Goal: Task Accomplishment & Management: Manage account settings

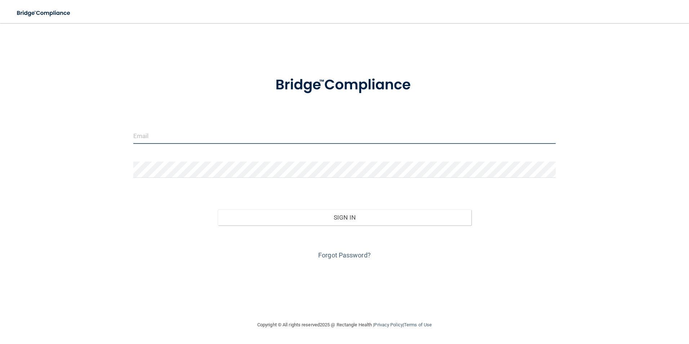
click at [184, 138] on input "email" at bounding box center [344, 136] width 423 height 16
type input "[EMAIL_ADDRESS][DOMAIN_NAME]"
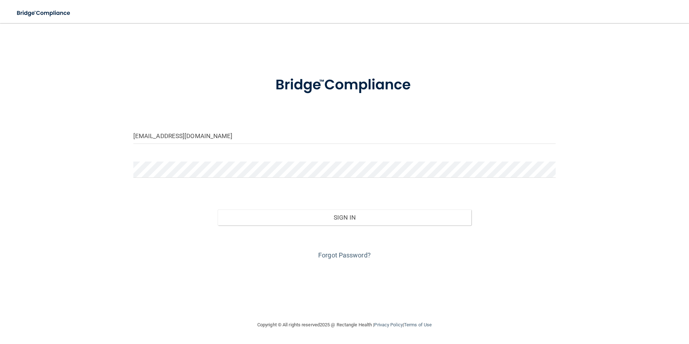
click at [343, 92] on img at bounding box center [345, 84] width 168 height 37
click at [337, 86] on img at bounding box center [345, 84] width 168 height 37
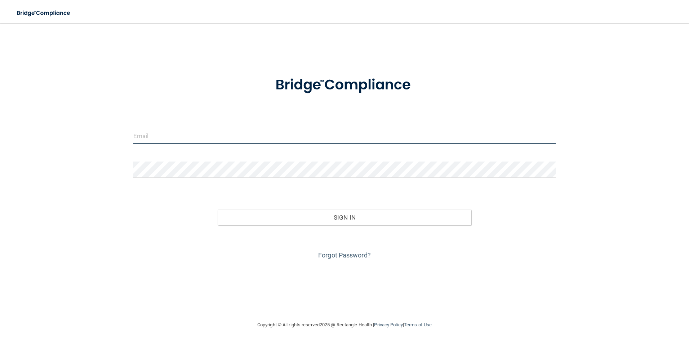
click at [220, 142] on input "email" at bounding box center [344, 136] width 423 height 16
type input "[EMAIL_ADDRESS][DOMAIN_NAME]"
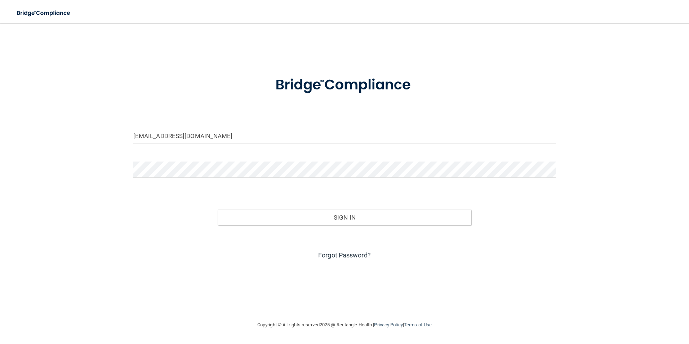
click at [335, 256] on link "Forgot Password?" at bounding box center [344, 255] width 53 height 8
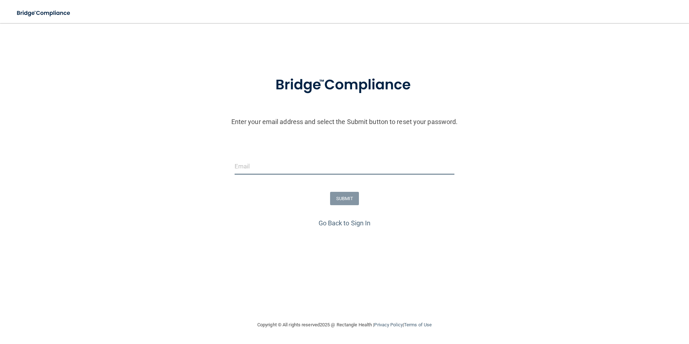
click at [266, 165] on input "email" at bounding box center [345, 166] width 220 height 16
type input "[EMAIL_ADDRESS][DOMAIN_NAME]"
click at [342, 195] on button "SUBMIT" at bounding box center [344, 198] width 29 height 13
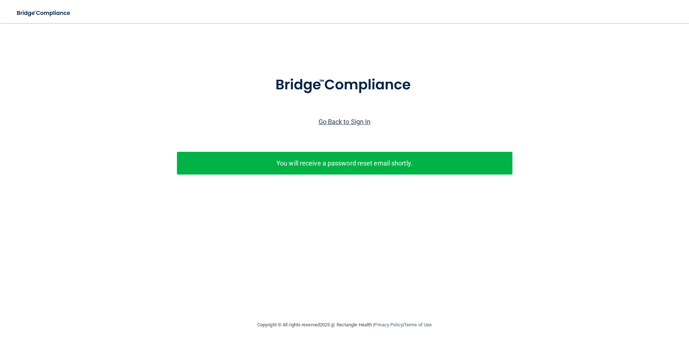
click at [355, 124] on link "Go Back to Sign In" at bounding box center [345, 122] width 52 height 8
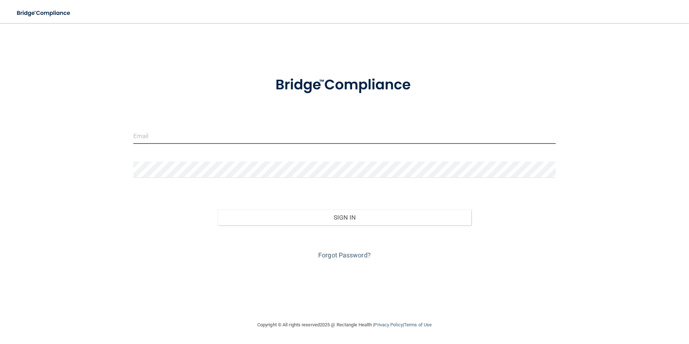
type input "[EMAIL_ADDRESS][DOMAIN_NAME]"
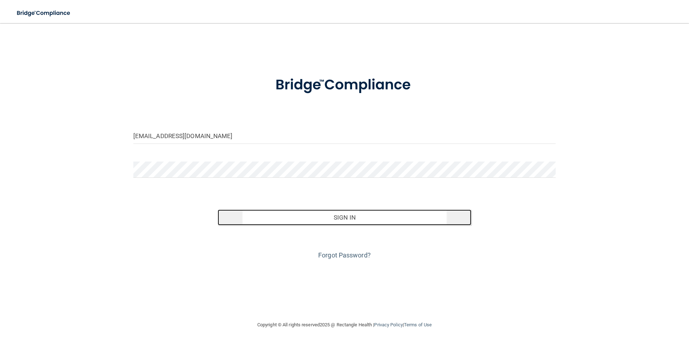
click at [334, 223] on button "Sign In" at bounding box center [345, 217] width 254 height 16
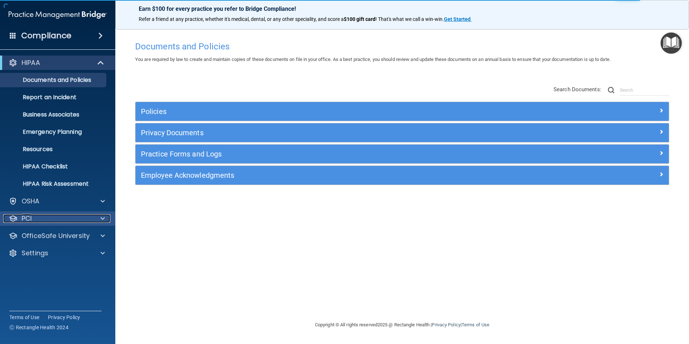
click at [74, 221] on div "PCI" at bounding box center [47, 218] width 89 height 9
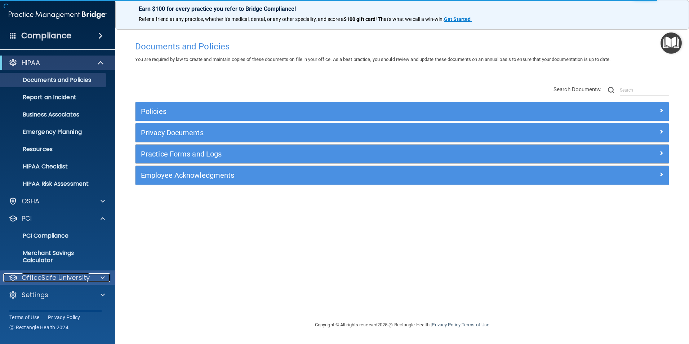
click at [72, 277] on p "OfficeSafe University" at bounding box center [56, 277] width 68 height 9
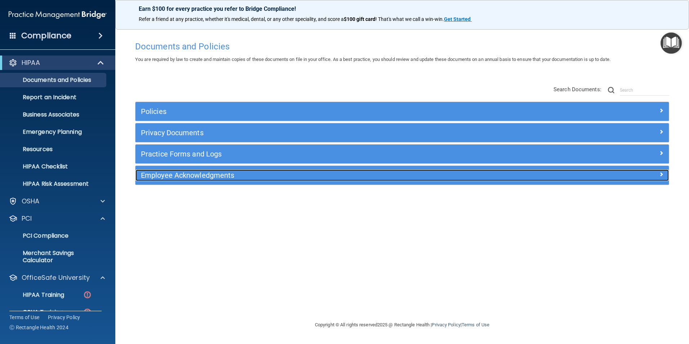
click at [189, 177] on h5 "Employee Acknowledgments" at bounding box center [335, 175] width 389 height 8
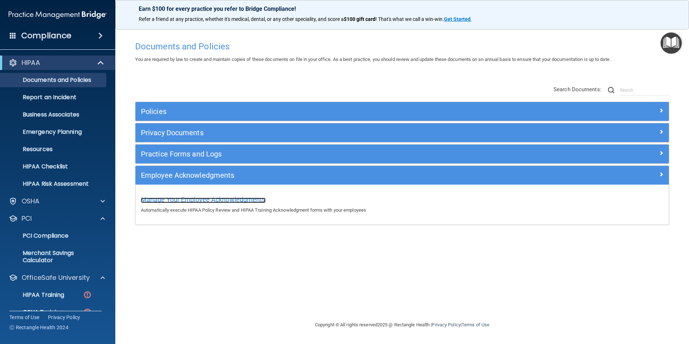
click at [214, 198] on span "Manage Your Employee Acknowledgments" at bounding box center [203, 200] width 125 height 8
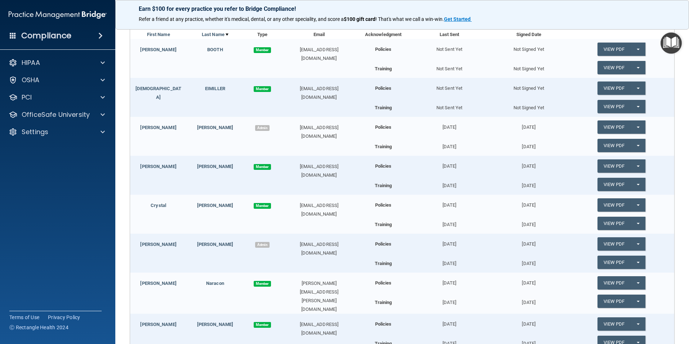
scroll to position [70, 0]
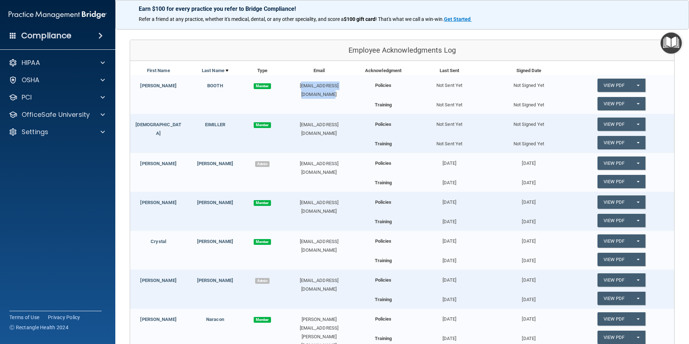
drag, startPoint x: 287, startPoint y: 86, endPoint x: 340, endPoint y: 96, distance: 54.0
click at [340, 96] on div "[EMAIL_ADDRESS][DOMAIN_NAME]" at bounding box center [319, 89] width 76 height 17
drag, startPoint x: 340, startPoint y: 96, endPoint x: 319, endPoint y: 84, distance: 24.2
copy div "[EMAIL_ADDRESS][DOMAIN_NAME]"
drag, startPoint x: 286, startPoint y: 123, endPoint x: 336, endPoint y: 135, distance: 51.9
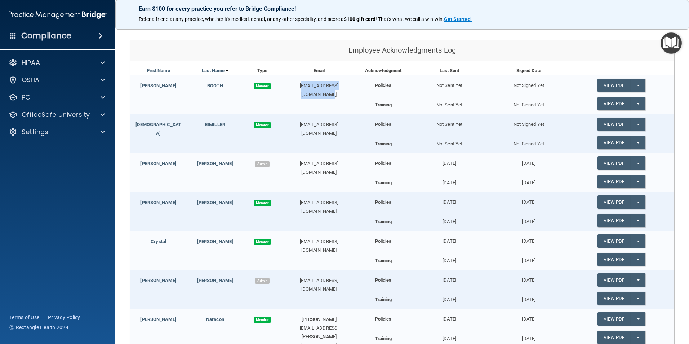
click at [336, 135] on div "[EMAIL_ADDRESS][DOMAIN_NAME]" at bounding box center [319, 128] width 76 height 17
drag, startPoint x: 336, startPoint y: 135, endPoint x: 322, endPoint y: 124, distance: 18.0
copy div "[EMAIL_ADDRESS][DOMAIN_NAME]"
drag, startPoint x: 295, startPoint y: 162, endPoint x: 343, endPoint y: 161, distance: 48.3
click at [343, 161] on div "[EMAIL_ADDRESS][DOMAIN_NAME]" at bounding box center [319, 167] width 76 height 17
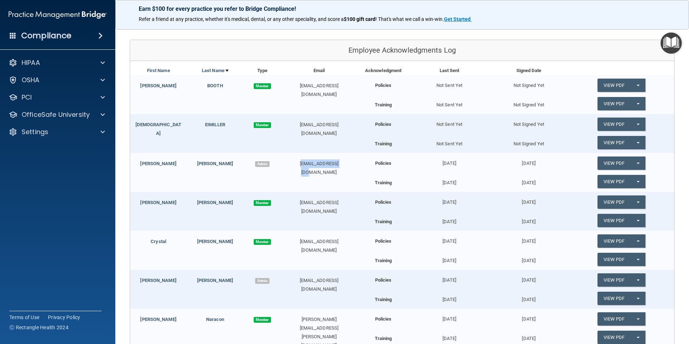
drag, startPoint x: 343, startPoint y: 161, endPoint x: 334, endPoint y: 162, distance: 9.1
copy div "[EMAIL_ADDRESS][DOMAIN_NAME]"
click at [292, 203] on div "[EMAIL_ADDRESS][DOMAIN_NAME]" at bounding box center [319, 206] width 76 height 17
click at [293, 203] on div "[EMAIL_ADDRESS][DOMAIN_NAME]" at bounding box center [319, 206] width 76 height 17
drag, startPoint x: 293, startPoint y: 203, endPoint x: 348, endPoint y: 203, distance: 54.4
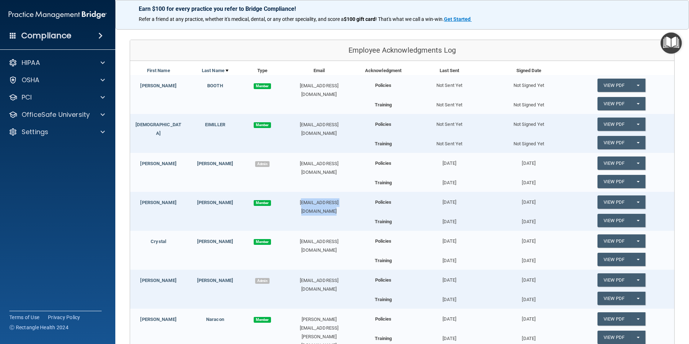
click at [348, 203] on div "[EMAIL_ADDRESS][DOMAIN_NAME]" at bounding box center [319, 206] width 76 height 17
drag, startPoint x: 348, startPoint y: 203, endPoint x: 334, endPoint y: 202, distance: 13.4
copy div "[EMAIL_ADDRESS][DOMAIN_NAME]"
drag, startPoint x: 293, startPoint y: 243, endPoint x: 344, endPoint y: 243, distance: 50.8
click at [344, 243] on div "[EMAIL_ADDRESS][DOMAIN_NAME]" at bounding box center [319, 245] width 76 height 17
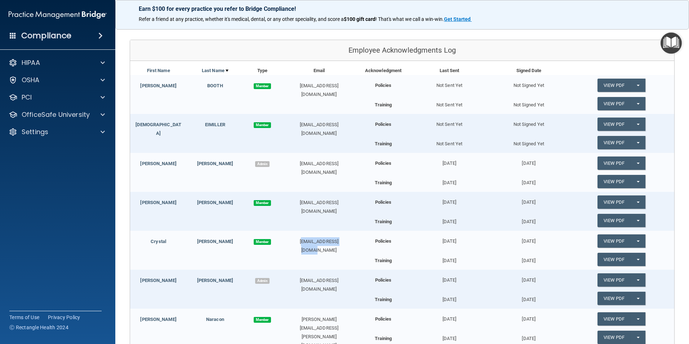
drag, startPoint x: 344, startPoint y: 243, endPoint x: 328, endPoint y: 242, distance: 15.9
copy div "[EMAIL_ADDRESS][DOMAIN_NAME]"
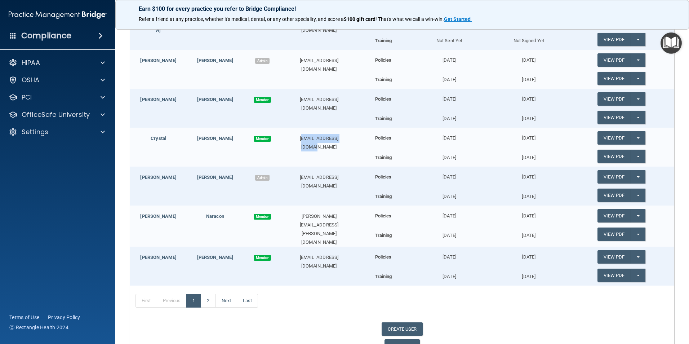
scroll to position [178, 0]
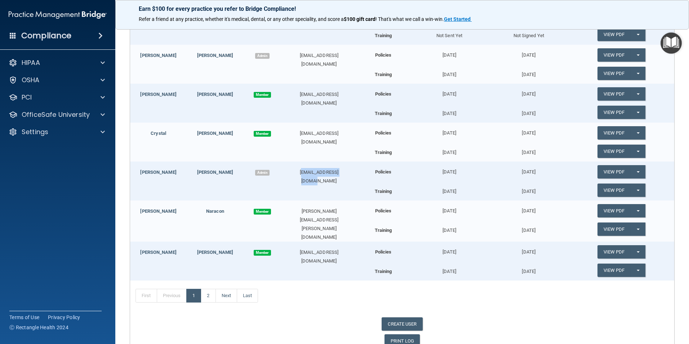
drag, startPoint x: 292, startPoint y: 172, endPoint x: 345, endPoint y: 172, distance: 53.4
click at [345, 172] on div "[EMAIL_ADDRESS][DOMAIN_NAME]" at bounding box center [319, 176] width 76 height 17
drag, startPoint x: 345, startPoint y: 172, endPoint x: 323, endPoint y: 174, distance: 21.7
copy div "[EMAIL_ADDRESS][DOMAIN_NAME]"
drag, startPoint x: 288, startPoint y: 211, endPoint x: 348, endPoint y: 211, distance: 60.2
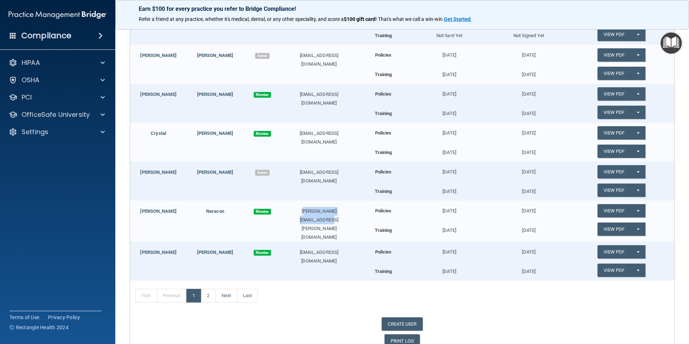
click at [348, 211] on div "[PERSON_NAME][EMAIL_ADDRESS][PERSON_NAME][DOMAIN_NAME]" at bounding box center [319, 224] width 76 height 35
drag, startPoint x: 348, startPoint y: 211, endPoint x: 336, endPoint y: 211, distance: 11.5
copy div "[PERSON_NAME][EMAIL_ADDRESS][PERSON_NAME][DOMAIN_NAME]"
drag, startPoint x: 288, startPoint y: 250, endPoint x: 349, endPoint y: 251, distance: 60.6
click at [349, 251] on div "[EMAIL_ADDRESS][DOMAIN_NAME]" at bounding box center [319, 256] width 76 height 17
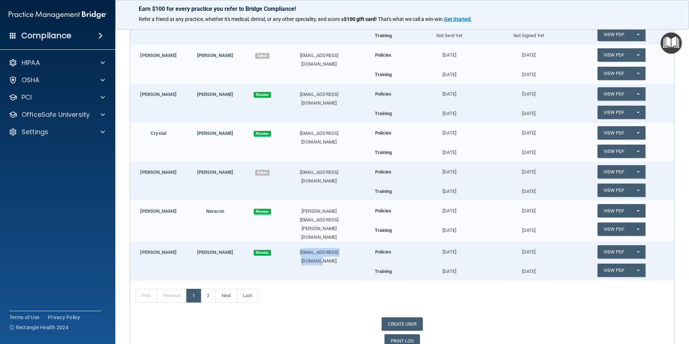
drag, startPoint x: 349, startPoint y: 251, endPoint x: 337, endPoint y: 252, distance: 11.6
copy div "[EMAIL_ADDRESS][DOMAIN_NAME]"
click at [212, 294] on link "2" at bounding box center [208, 296] width 15 height 14
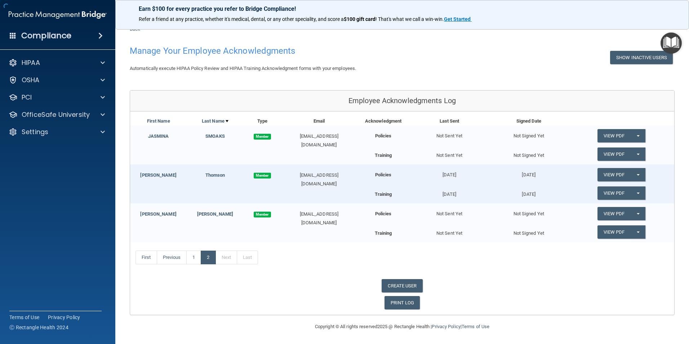
scroll to position [19, 0]
drag, startPoint x: 291, startPoint y: 136, endPoint x: 347, endPoint y: 138, distance: 56.3
click at [347, 138] on div "[EMAIL_ADDRESS][DOMAIN_NAME]" at bounding box center [319, 140] width 76 height 17
drag, startPoint x: 347, startPoint y: 138, endPoint x: 333, endPoint y: 138, distance: 13.7
copy div "[EMAIL_ADDRESS][DOMAIN_NAME]"
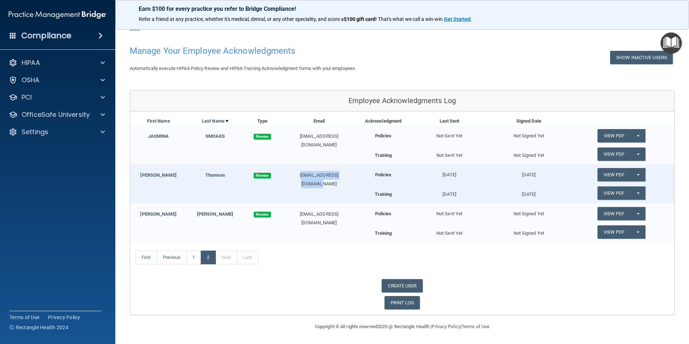
drag, startPoint x: 292, startPoint y: 175, endPoint x: 349, endPoint y: 175, distance: 56.6
click at [349, 175] on div "[EMAIL_ADDRESS][DOMAIN_NAME]" at bounding box center [319, 179] width 76 height 17
drag, startPoint x: 349, startPoint y: 175, endPoint x: 322, endPoint y: 175, distance: 26.7
copy div "[EMAIL_ADDRESS][DOMAIN_NAME]"
drag, startPoint x: 289, startPoint y: 213, endPoint x: 346, endPoint y: 213, distance: 57.0
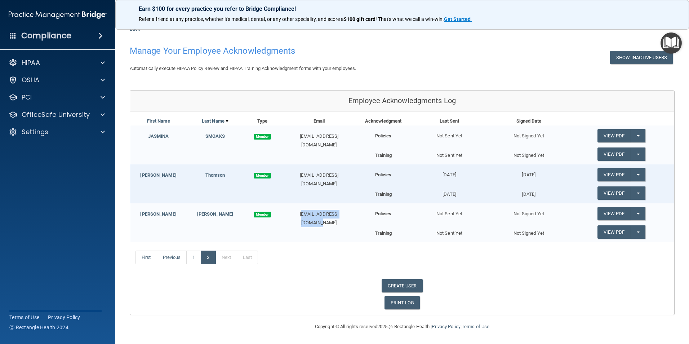
click at [346, 213] on div "[EMAIL_ADDRESS][DOMAIN_NAME]" at bounding box center [319, 218] width 76 height 17
drag, startPoint x: 346, startPoint y: 213, endPoint x: 337, endPoint y: 213, distance: 9.4
click at [193, 259] on link "1" at bounding box center [193, 258] width 15 height 14
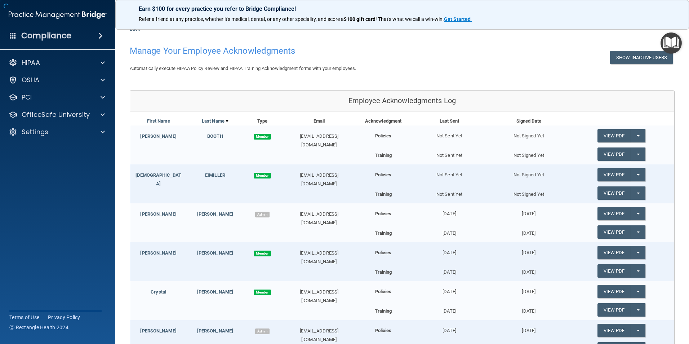
scroll to position [214, 0]
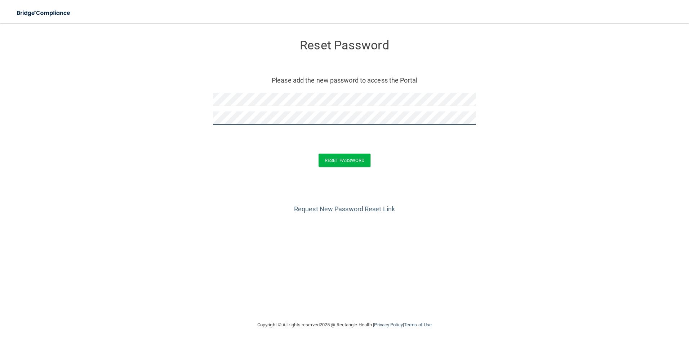
click at [319, 154] on button "Reset Password" at bounding box center [345, 160] width 52 height 13
